Goal: Task Accomplishment & Management: Manage account settings

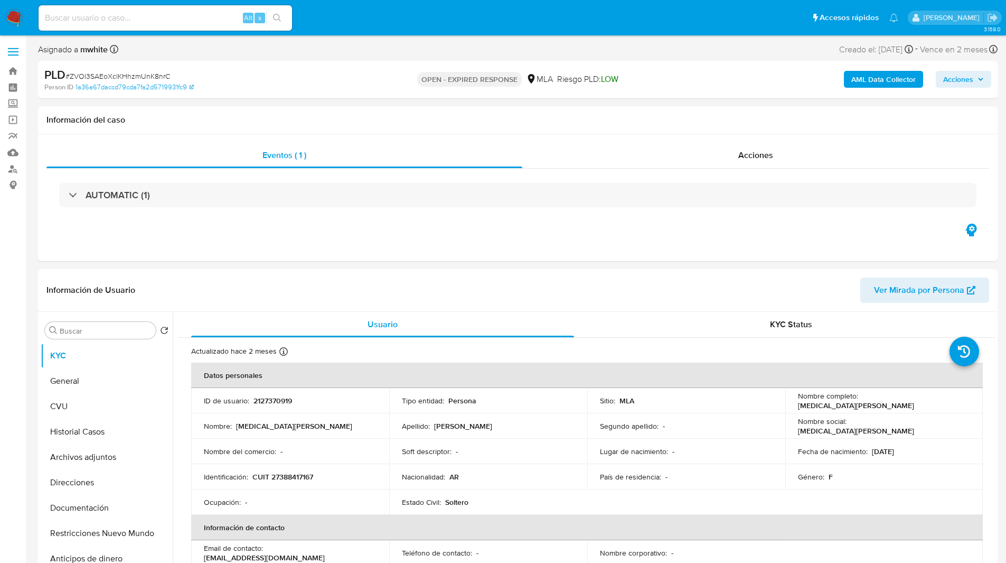
select select "10"
click at [357, 23] on ul "Pausado Ver notificaciones Alt s Accesos rápidos Presiona las siguientes teclas…" at bounding box center [468, 17] width 870 height 26
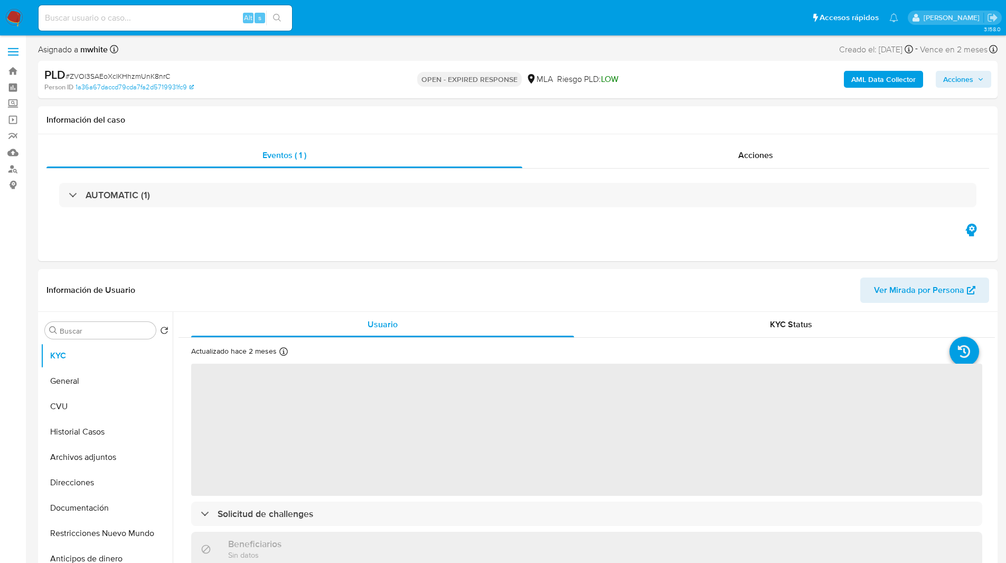
select select "10"
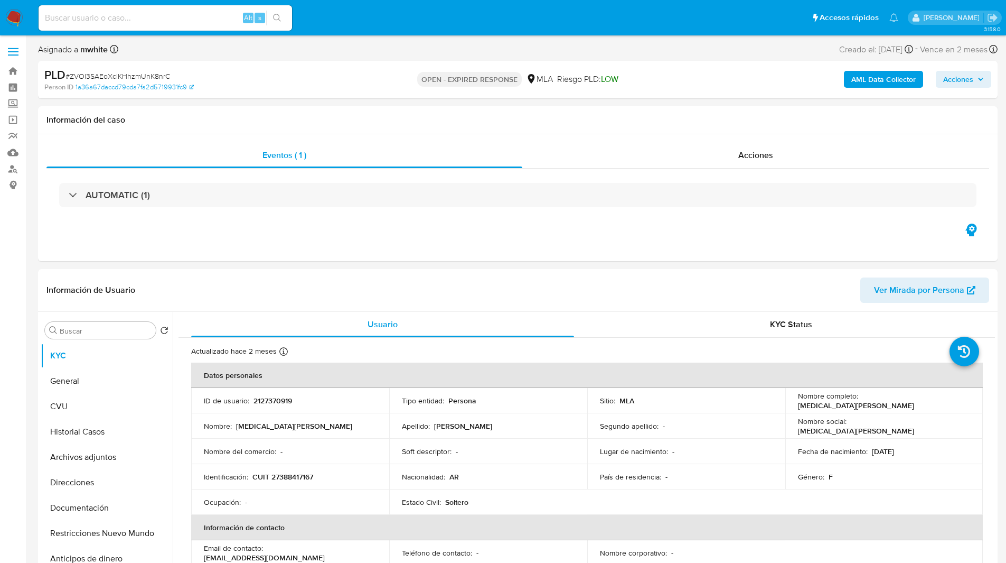
click at [400, 47] on div "Asignado a mwhite Asignado el: [DATE] 14:11:20 Creado el: [DATE] Creado el: [DA…" at bounding box center [518, 51] width 960 height 18
click at [404, 54] on div "Asignado a mwhite Asignado el: [DATE] 14:11:20 Creado el: [DATE] Creado el: [DA…" at bounding box center [518, 51] width 960 height 18
